Goal: Task Accomplishment & Management: Use online tool/utility

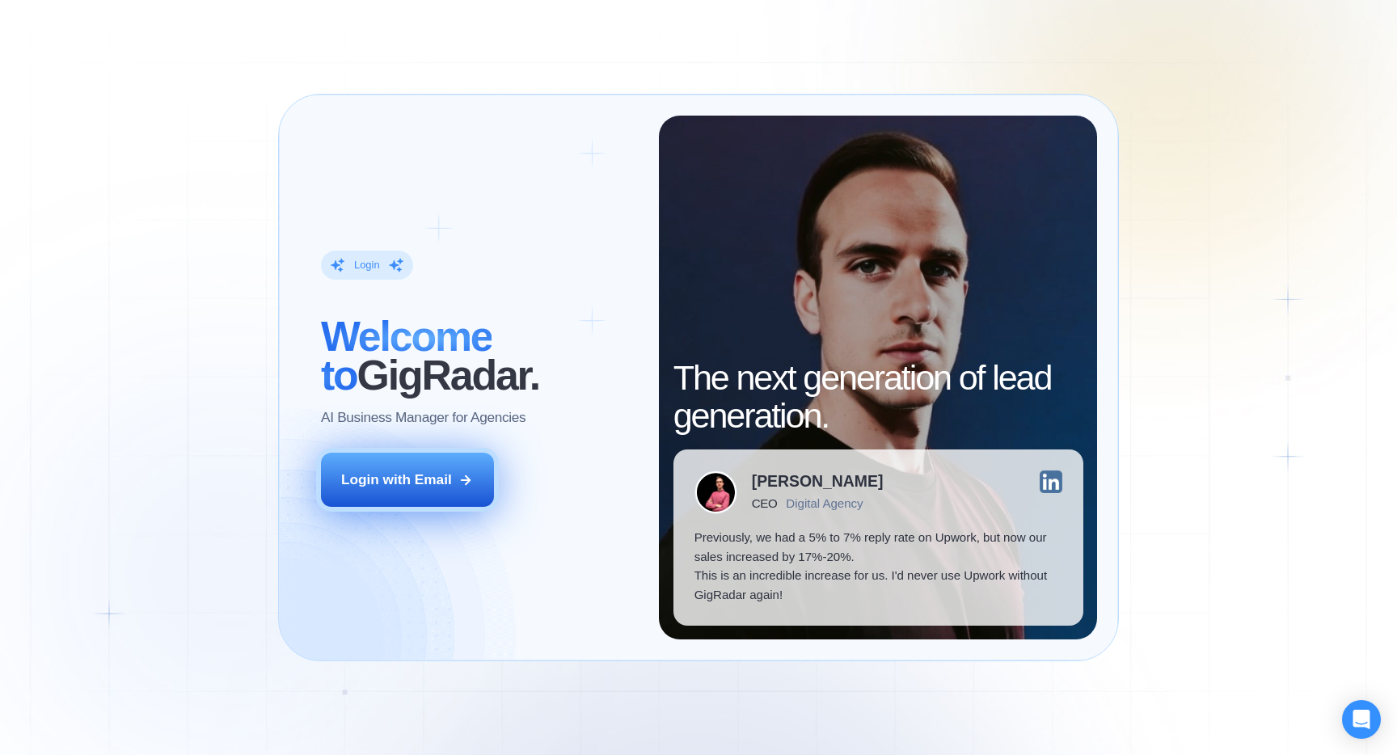
click at [448, 497] on button "Login with Email" at bounding box center [407, 480] width 173 height 54
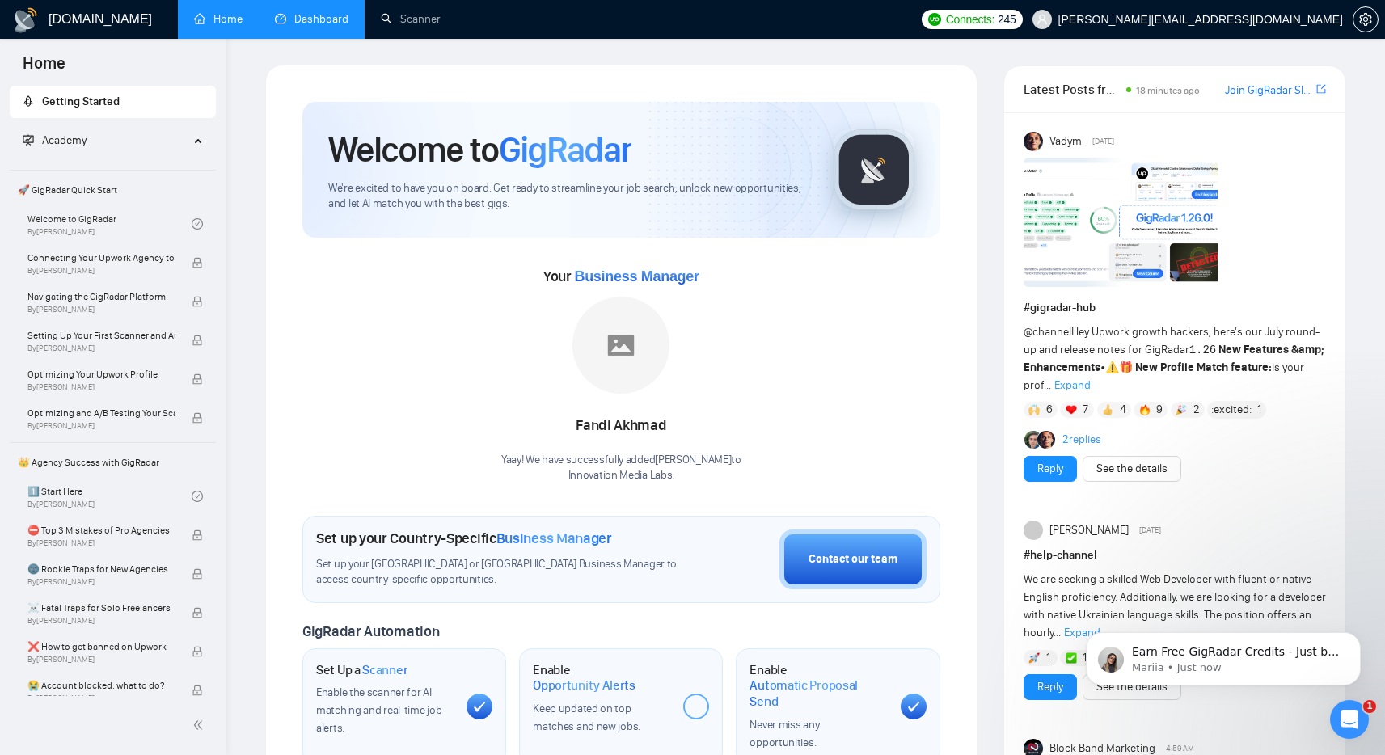
click at [339, 14] on link "Dashboard" at bounding box center [312, 19] width 74 height 14
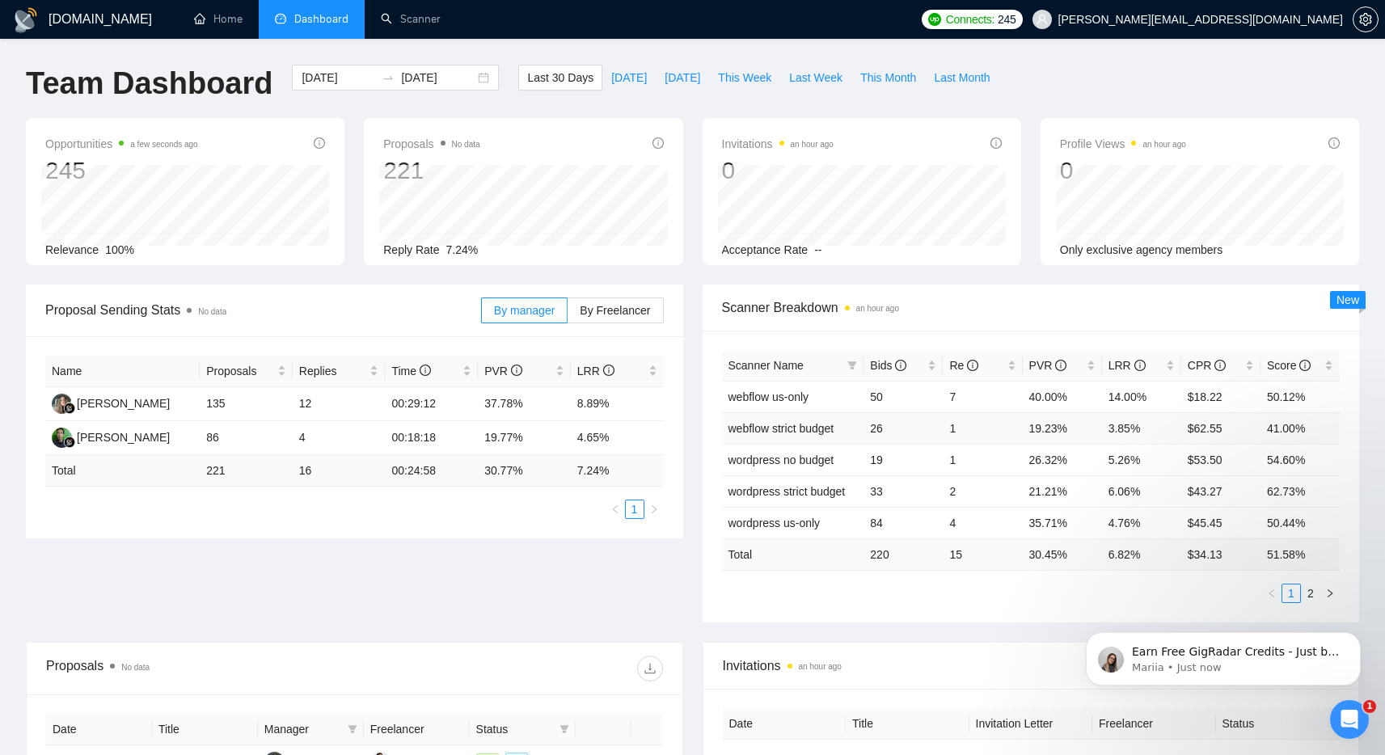
click at [1068, 418] on td "19.23%" at bounding box center [1062, 428] width 79 height 32
click at [406, 25] on link "Scanner" at bounding box center [411, 19] width 60 height 14
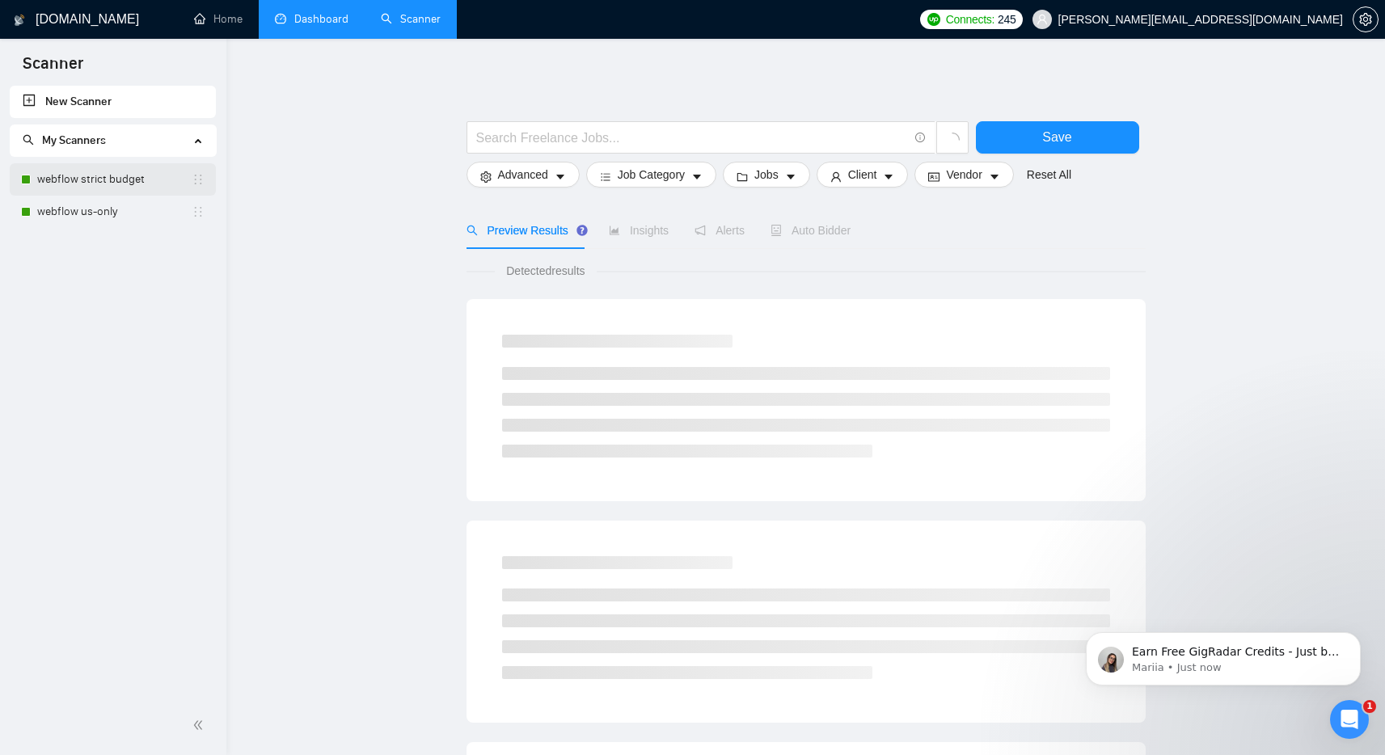
click at [113, 184] on link "webflow strict budget" at bounding box center [114, 179] width 154 height 32
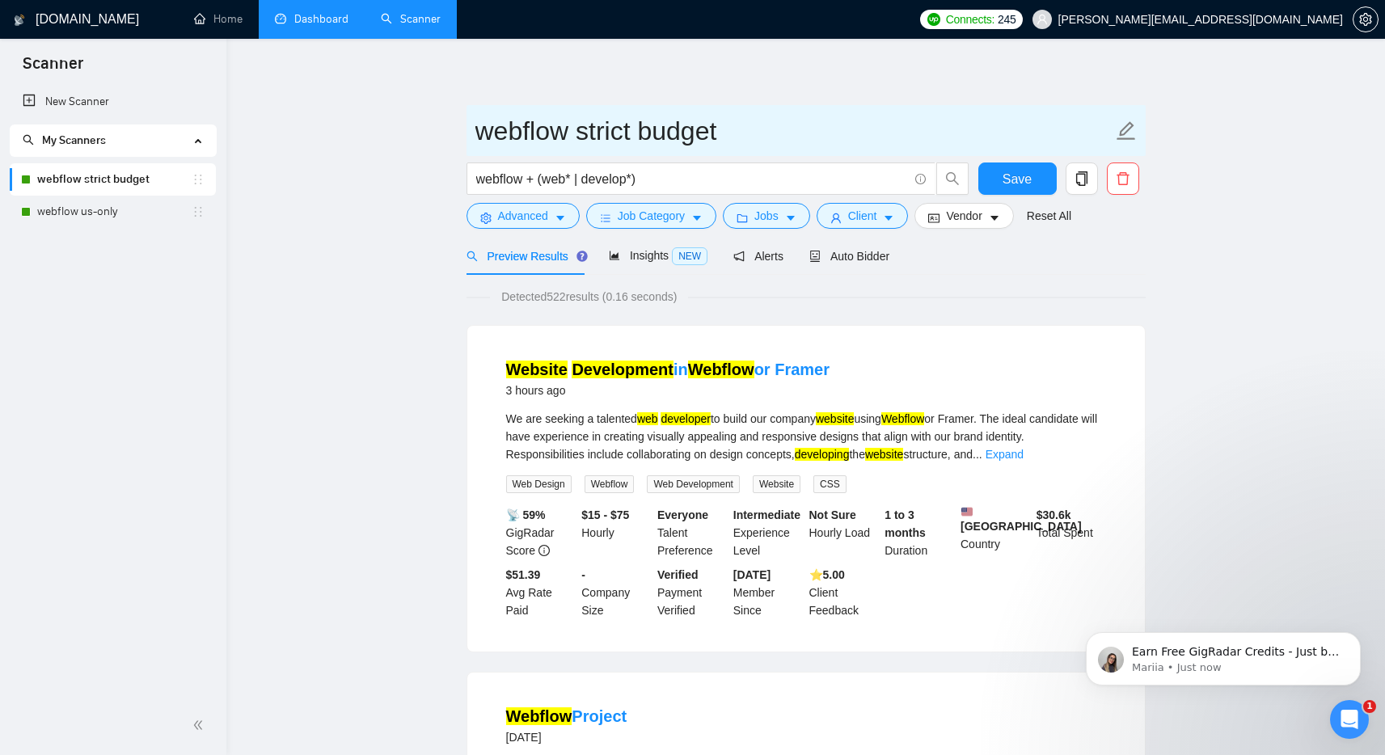
click at [1130, 126] on icon "edit" at bounding box center [1126, 130] width 21 height 21
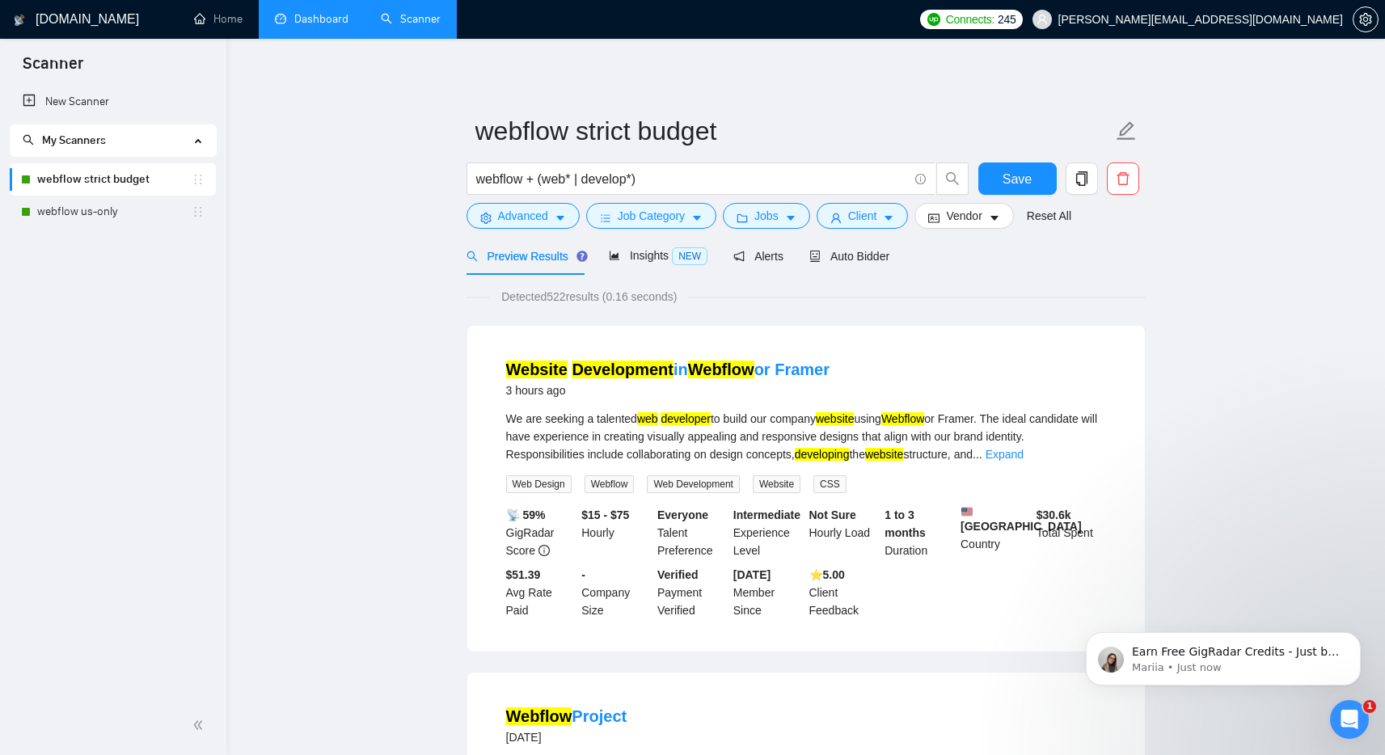
click at [842, 263] on div "Auto Bidder" at bounding box center [850, 256] width 80 height 18
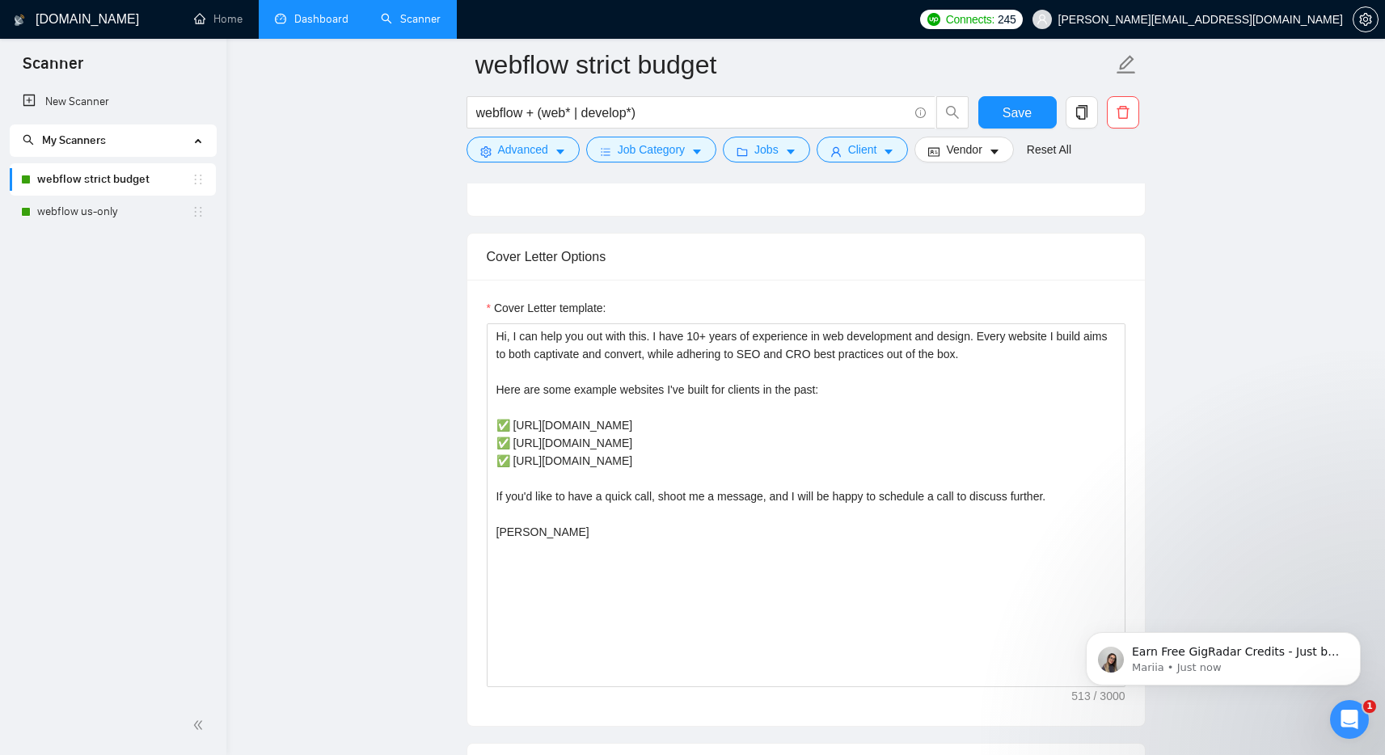
scroll to position [1004, 0]
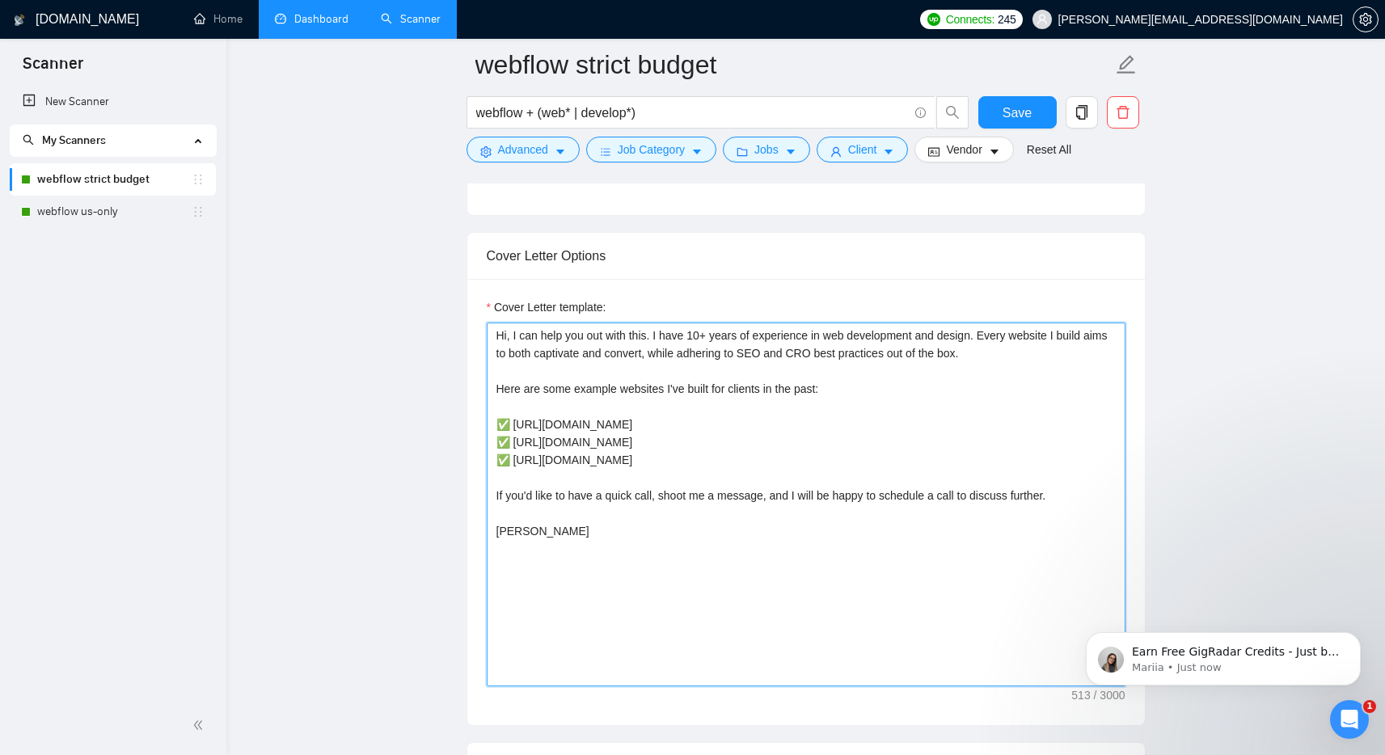
click at [728, 464] on textarea "Hi, I can help you out with this. I have 10+ years of experience in web develop…" at bounding box center [806, 505] width 639 height 364
drag, startPoint x: 709, startPoint y: 459, endPoint x: 514, endPoint y: 463, distance: 195.7
click at [514, 463] on textarea "Hi, I can help you out with this. I have 10+ years of experience in web develop…" at bounding box center [806, 505] width 639 height 364
paste textarea "caseymlaw.com"
type textarea "Hi, I can help you out with this. I have 10+ years of experience in web develop…"
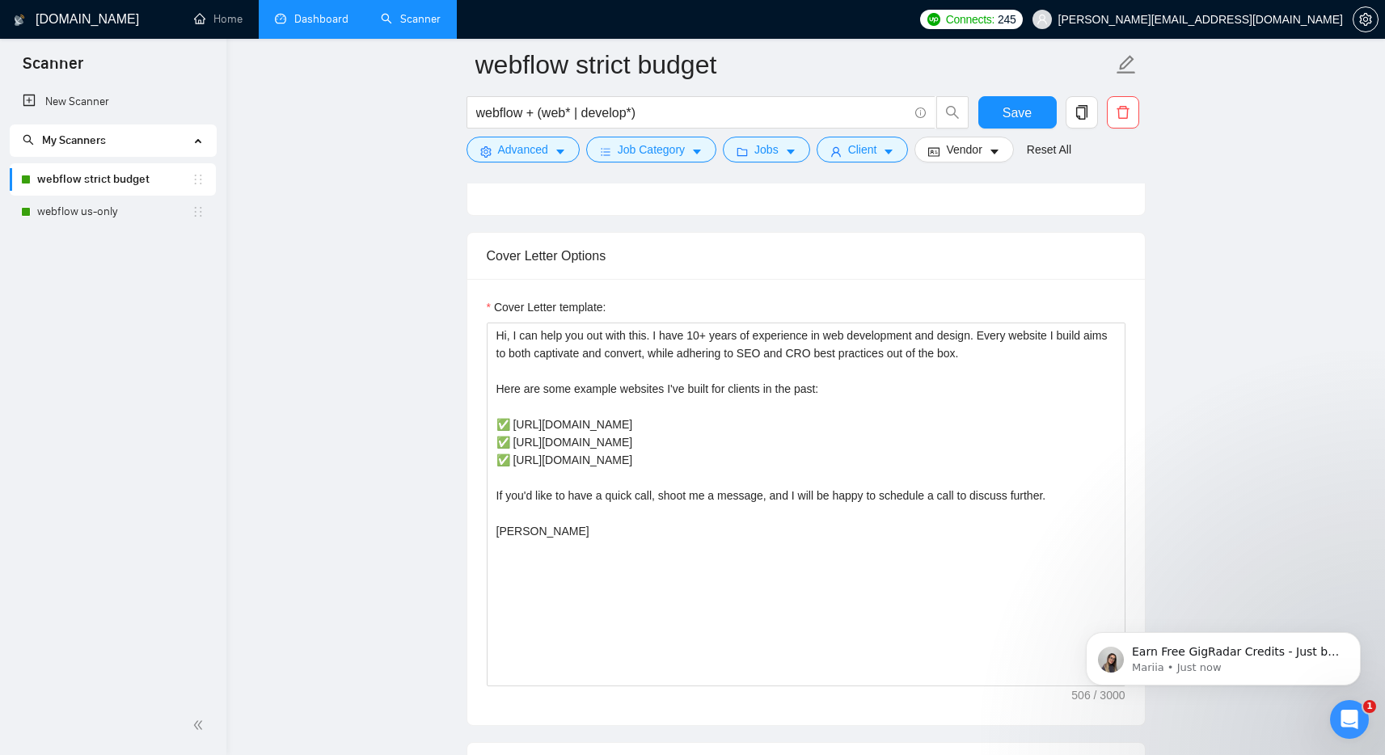
click at [999, 109] on button "Save" at bounding box center [1018, 112] width 78 height 32
click at [70, 218] on link "webflow us-only" at bounding box center [114, 212] width 154 height 32
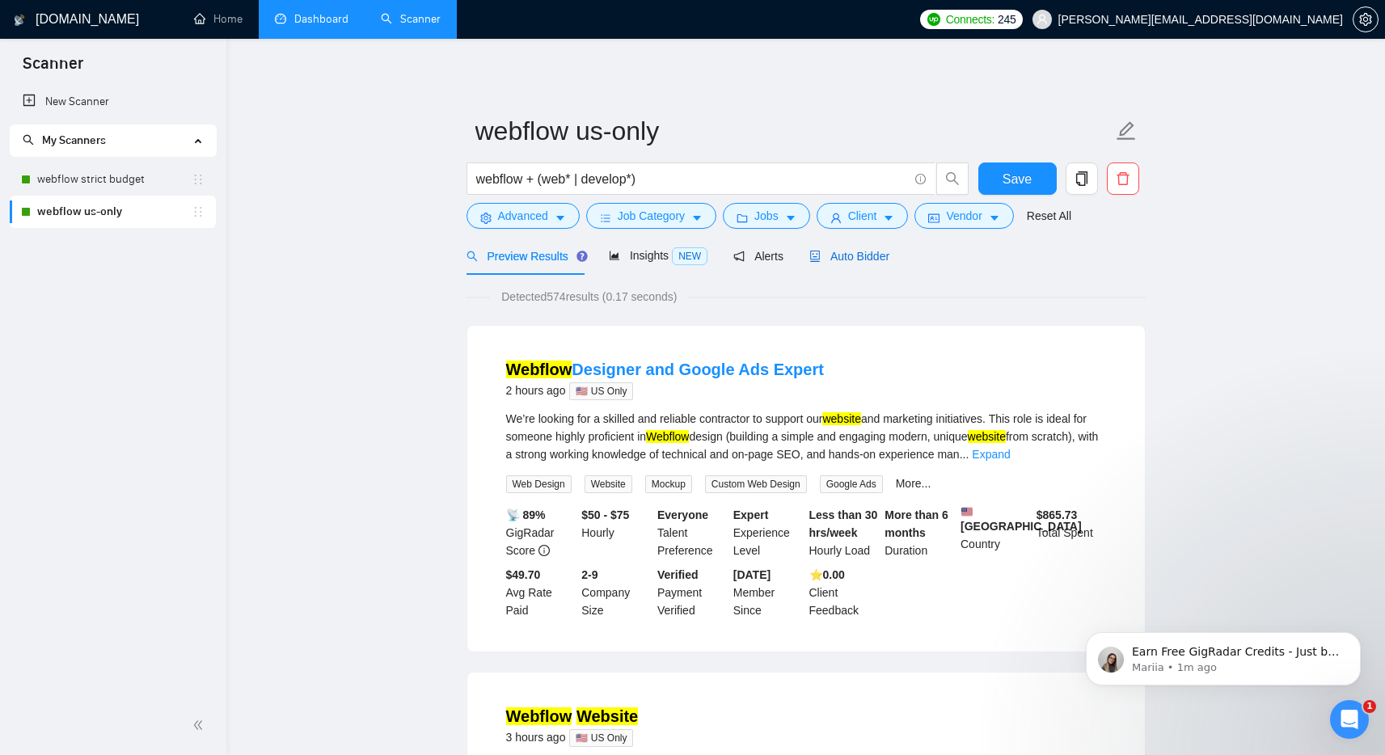
click at [885, 260] on span "Auto Bidder" at bounding box center [850, 256] width 80 height 13
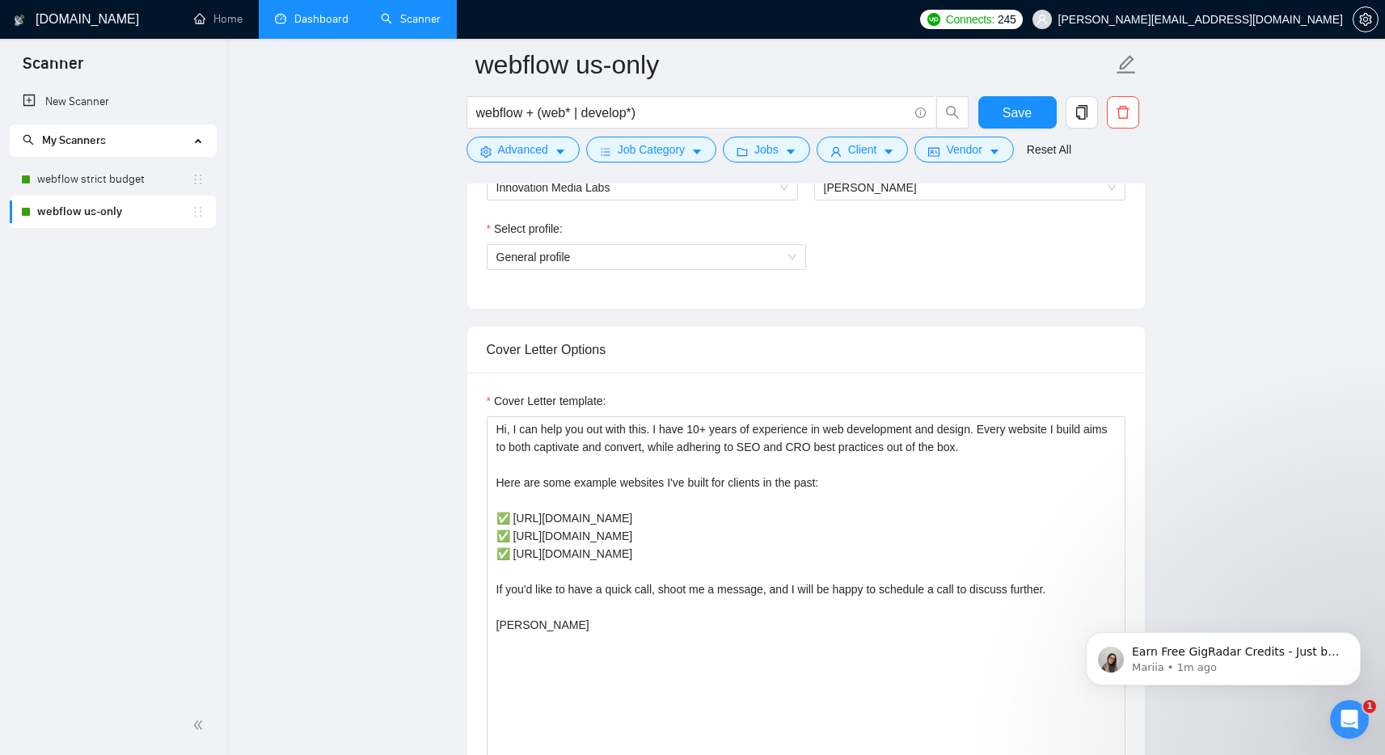
scroll to position [994, 0]
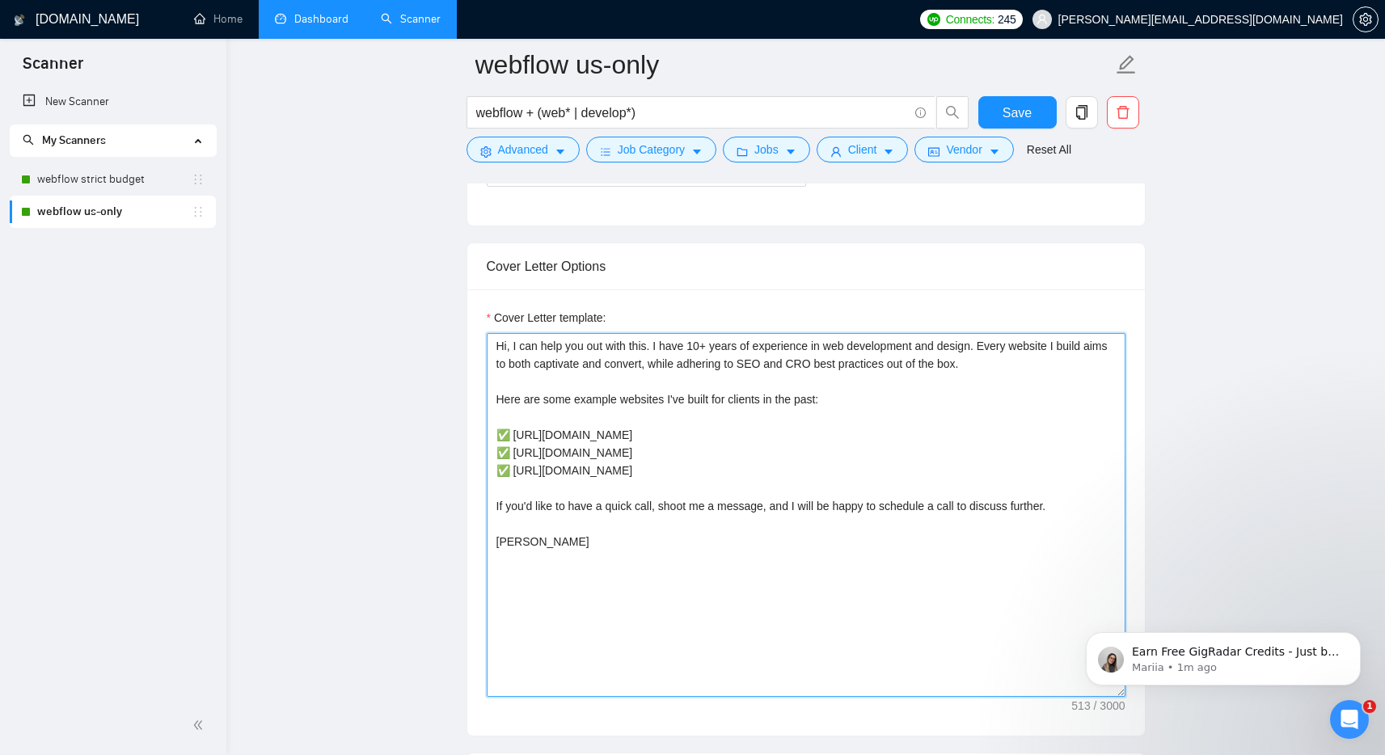
drag, startPoint x: 701, startPoint y: 469, endPoint x: 512, endPoint y: 471, distance: 189.3
click at [512, 471] on textarea "Hi, I can help you out with this. I have 10+ years of experience in web develop…" at bounding box center [806, 515] width 639 height 364
paste textarea "caseymlaw.com"
type textarea "Hi, I can help you out with this. I have 10+ years of experience in web develop…"
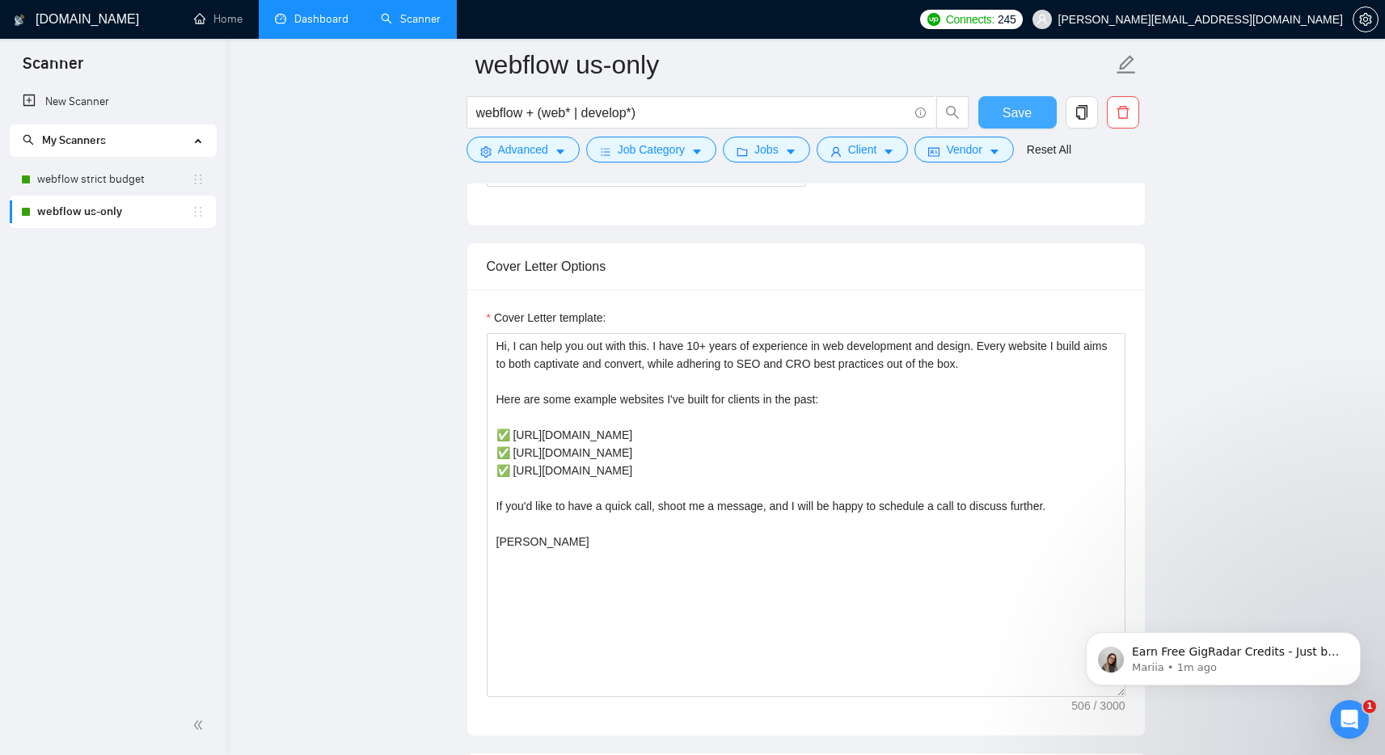
click at [1033, 110] on button "Save" at bounding box center [1018, 112] width 78 height 32
click at [86, 174] on link "webflow strict budget" at bounding box center [114, 179] width 154 height 32
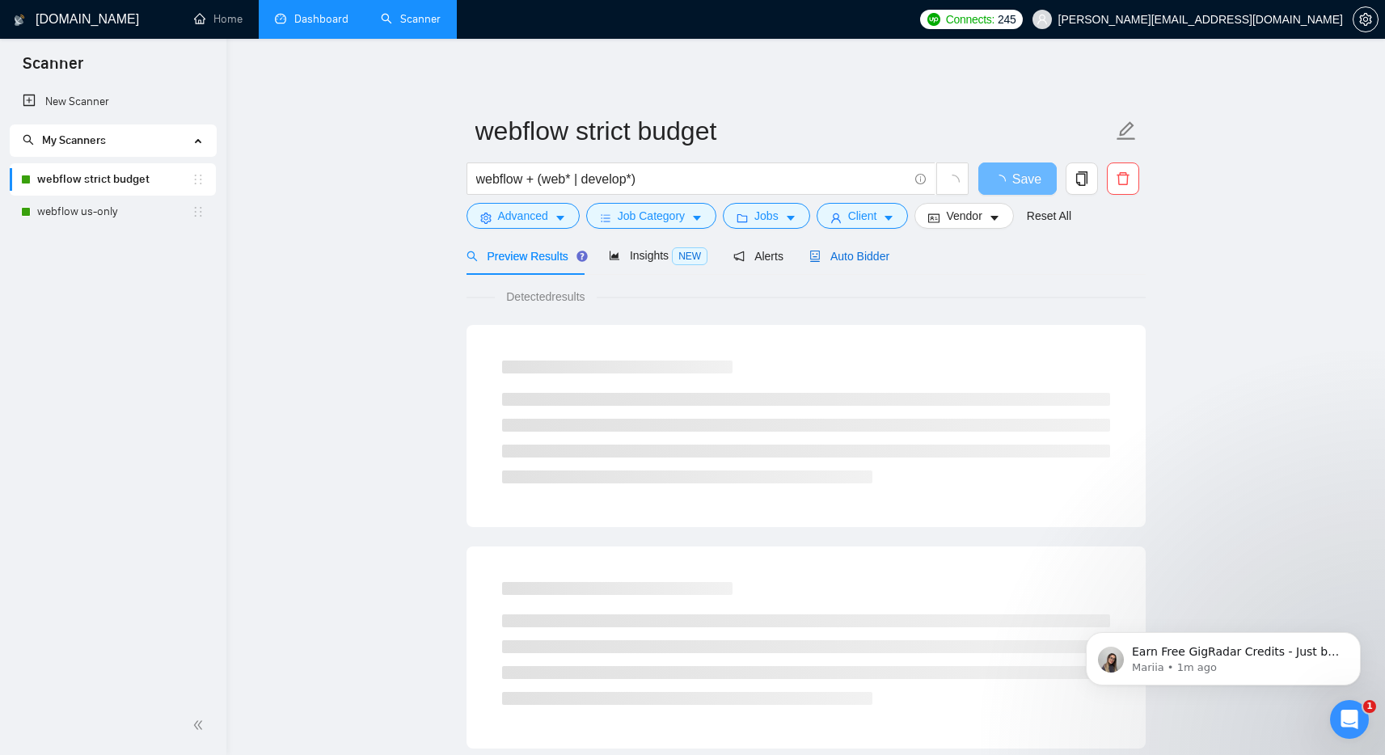
click at [877, 260] on span "Auto Bidder" at bounding box center [850, 256] width 80 height 13
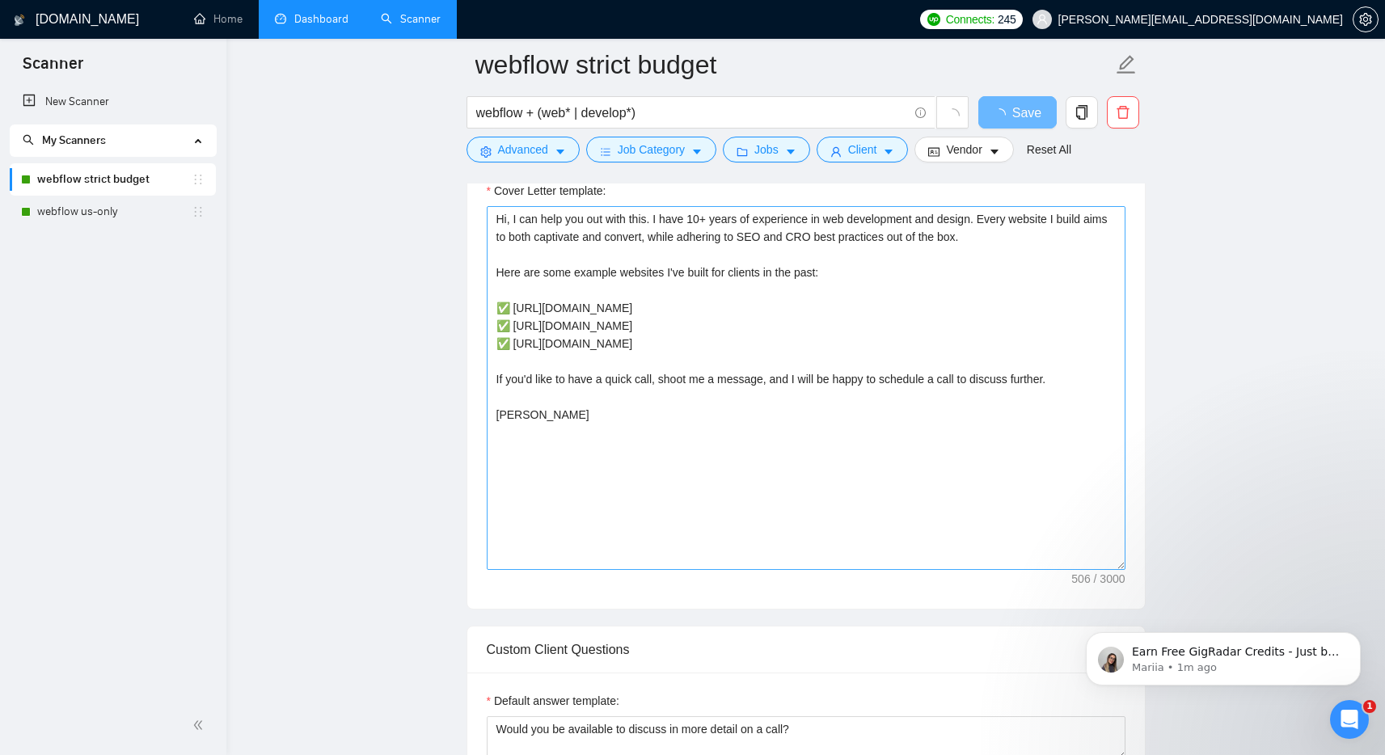
scroll to position [1127, 0]
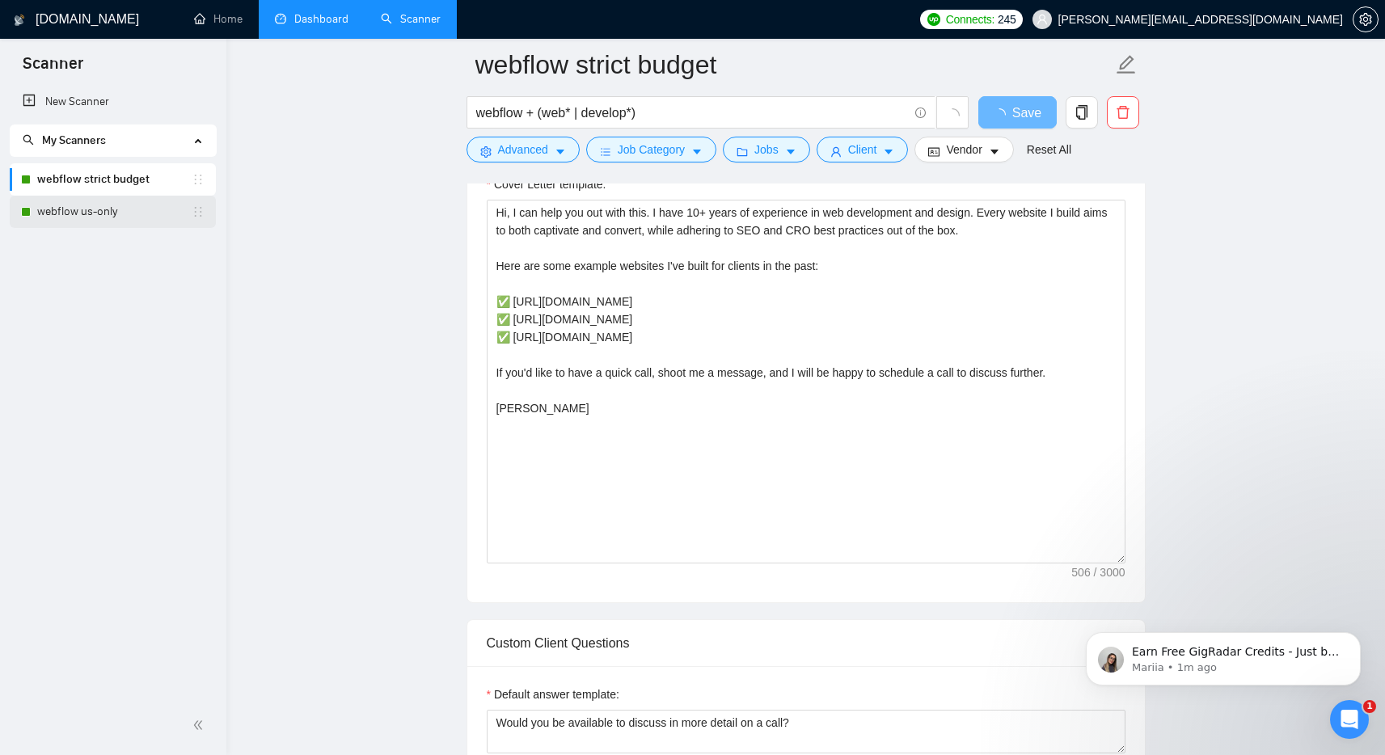
click at [124, 222] on link "webflow us-only" at bounding box center [114, 212] width 154 height 32
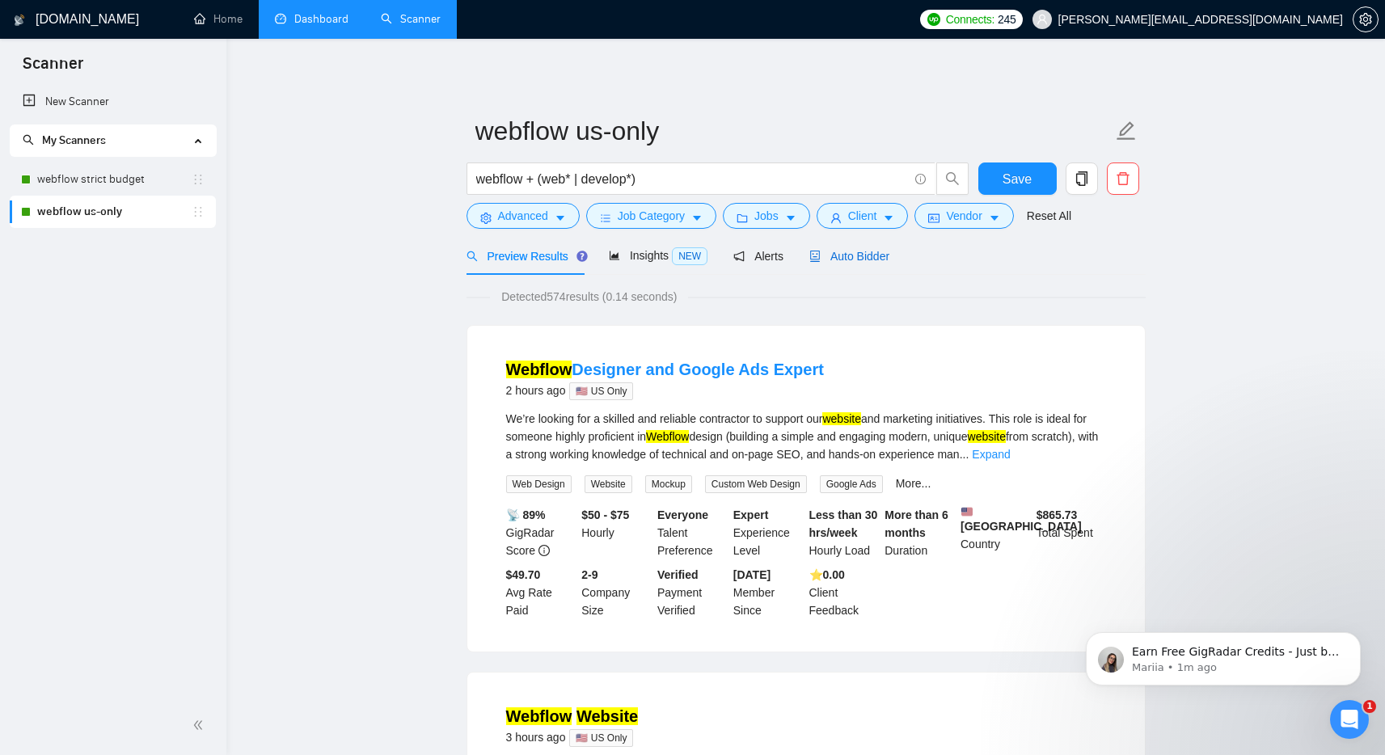
click at [890, 259] on span "Auto Bidder" at bounding box center [850, 256] width 80 height 13
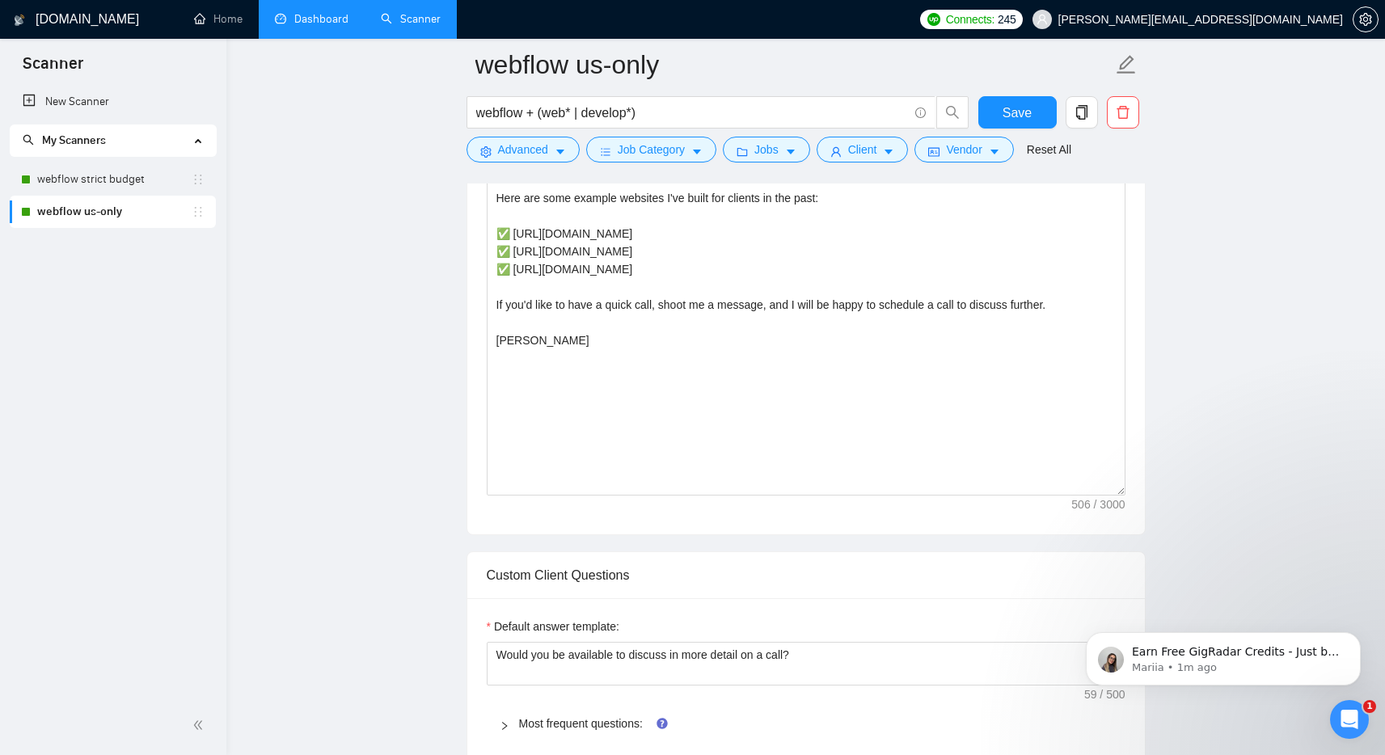
scroll to position [1194, 0]
